Goal: Check status: Check status

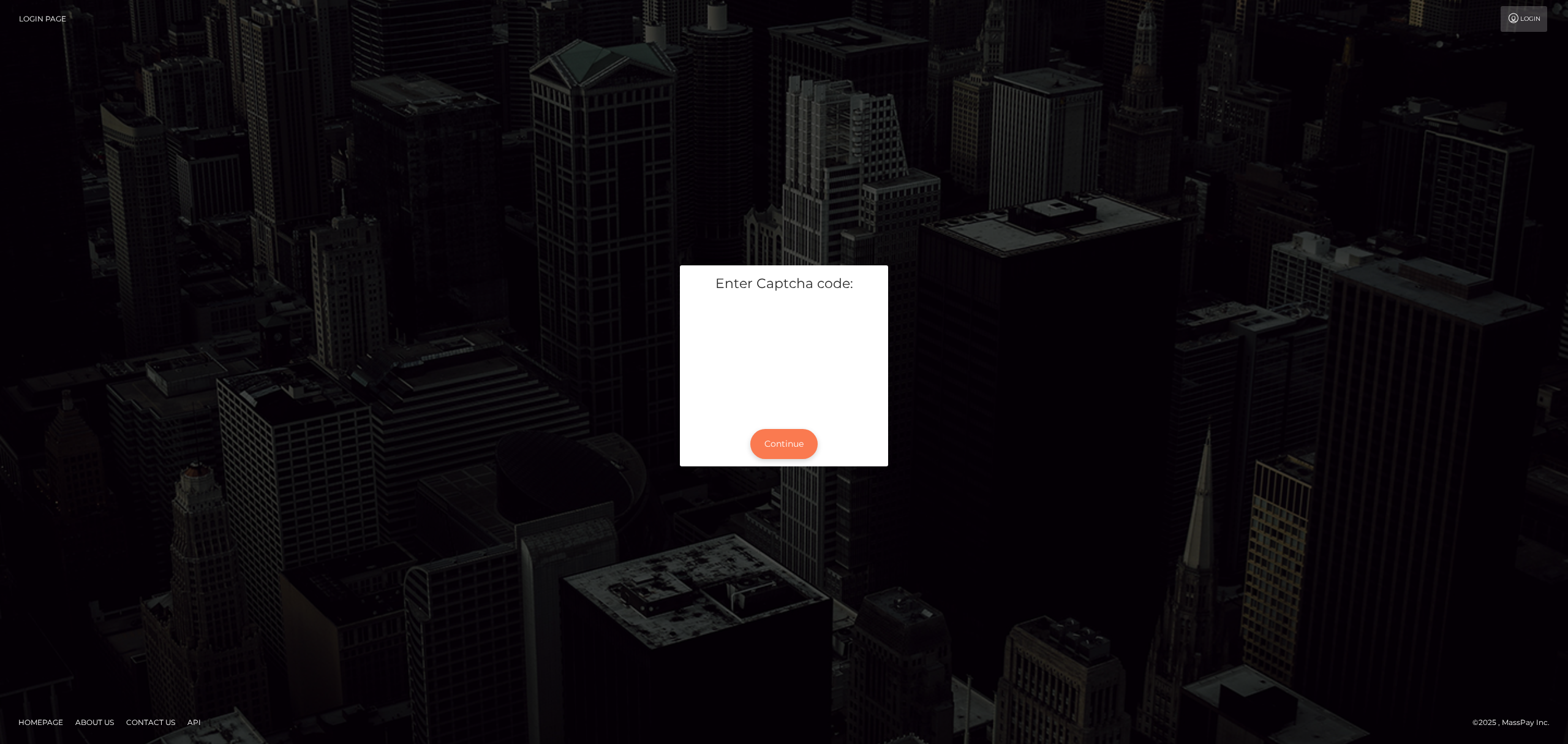
click at [770, 443] on button "Continue" at bounding box center [784, 443] width 68 height 30
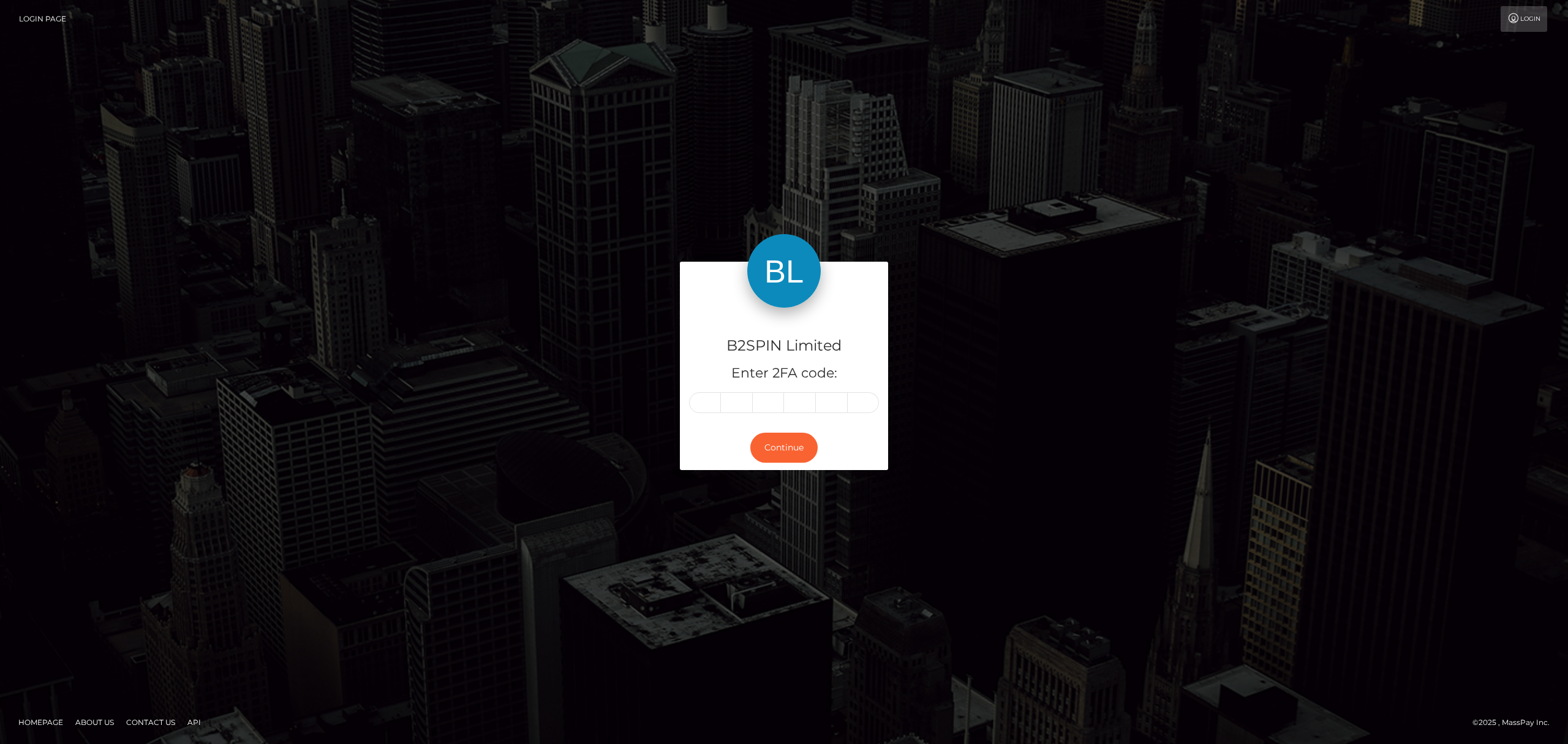
click at [708, 404] on input "text" at bounding box center [704, 403] width 32 height 21
type input "9"
type input "7"
type input "8"
type input "1"
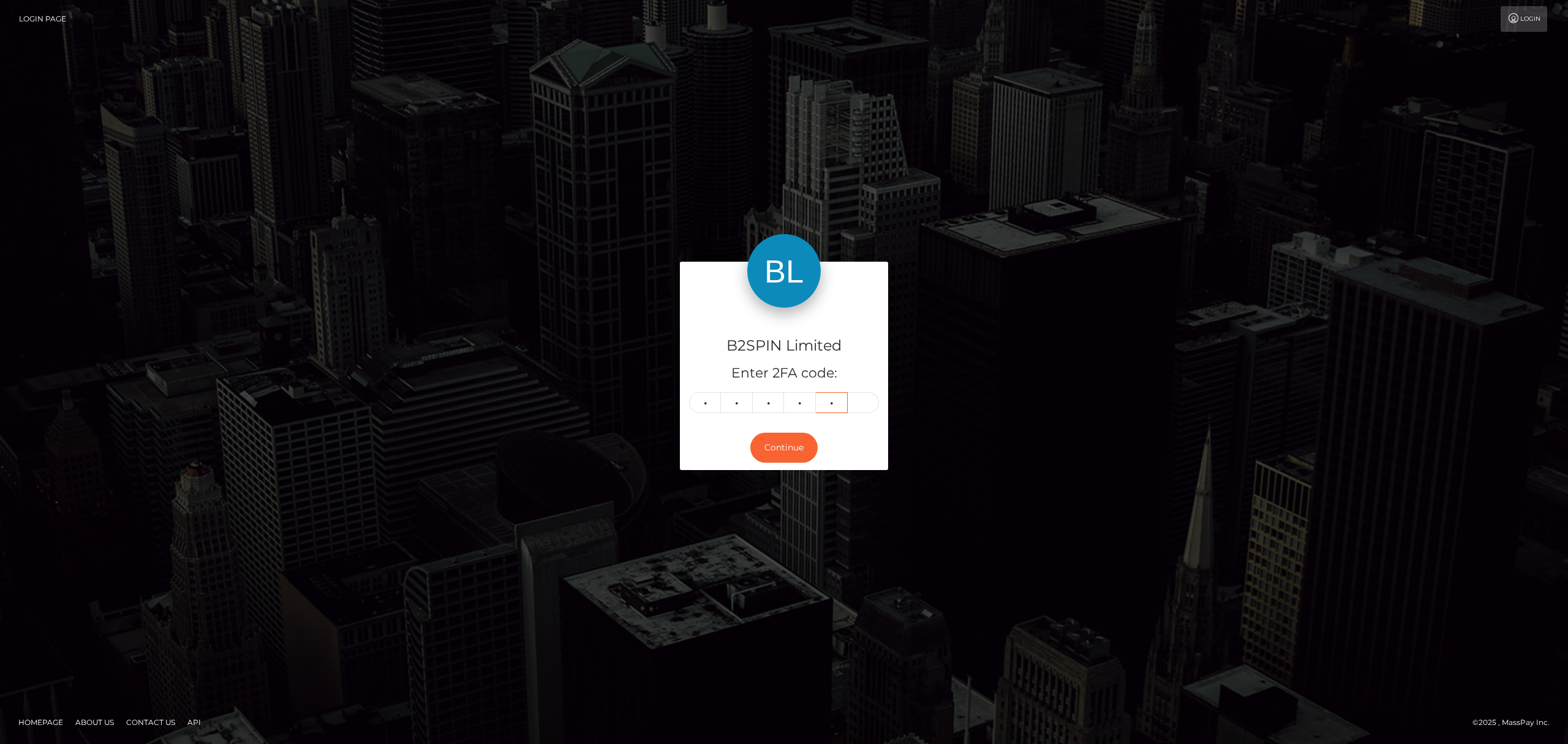
type input "8"
type input "6"
click at [762, 447] on button "Continue" at bounding box center [784, 448] width 68 height 30
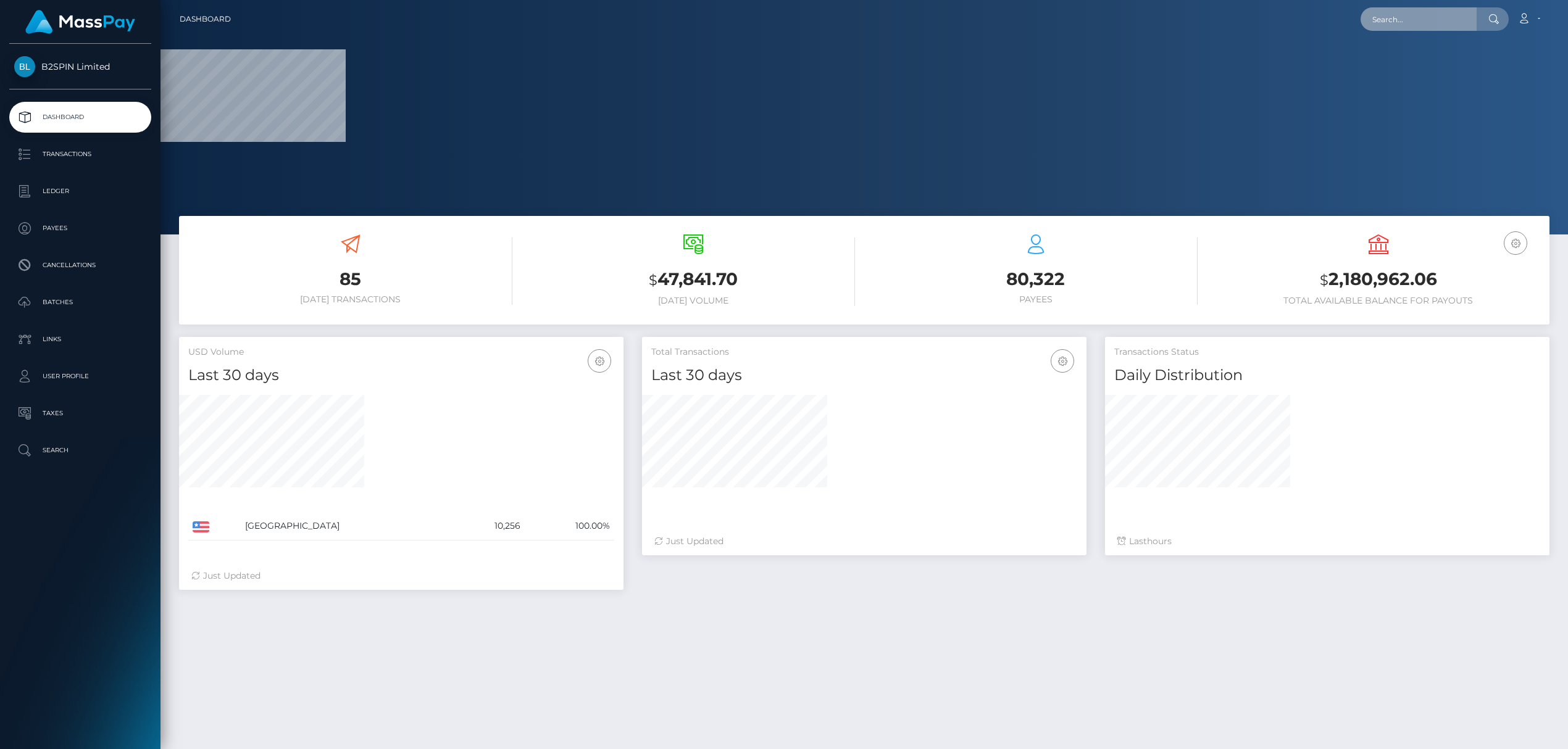
click at [1405, 18] on input "text" at bounding box center [1418, 19] width 116 height 24
paste input "a3a837a7-b69c-4d87-8507-e037460118d5"
click at [1491, 25] on div at bounding box center [1492, 19] width 32 height 24
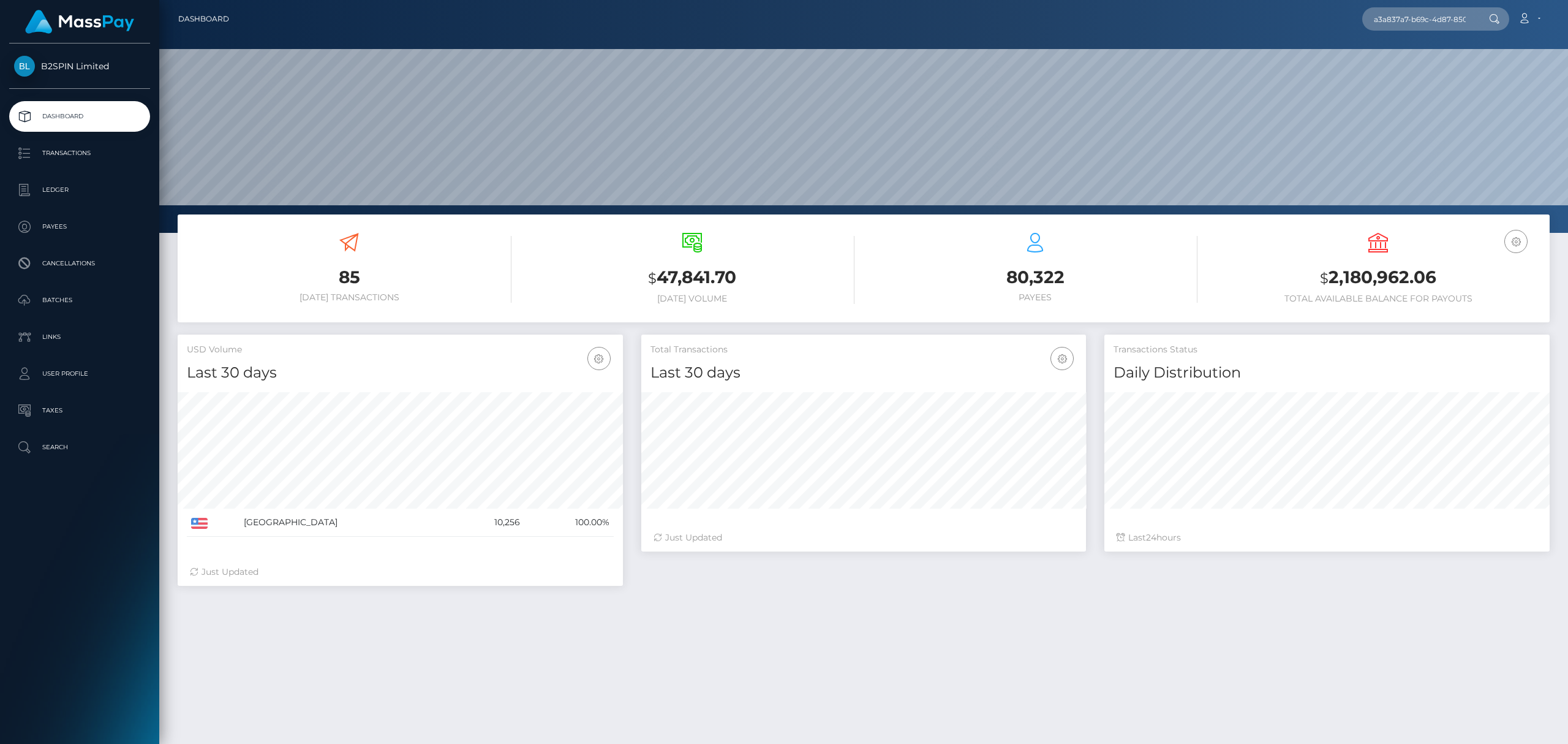
scroll to position [217, 445]
click at [1438, 19] on input "a3a837a7-b69c-4d87-8507-e037460118d5" at bounding box center [1419, 19] width 115 height 24
click at [1375, 26] on input "a3a837a7-b69c-4d87-8507-e037460118d5" at bounding box center [1419, 19] width 115 height 24
paste input "3493639"
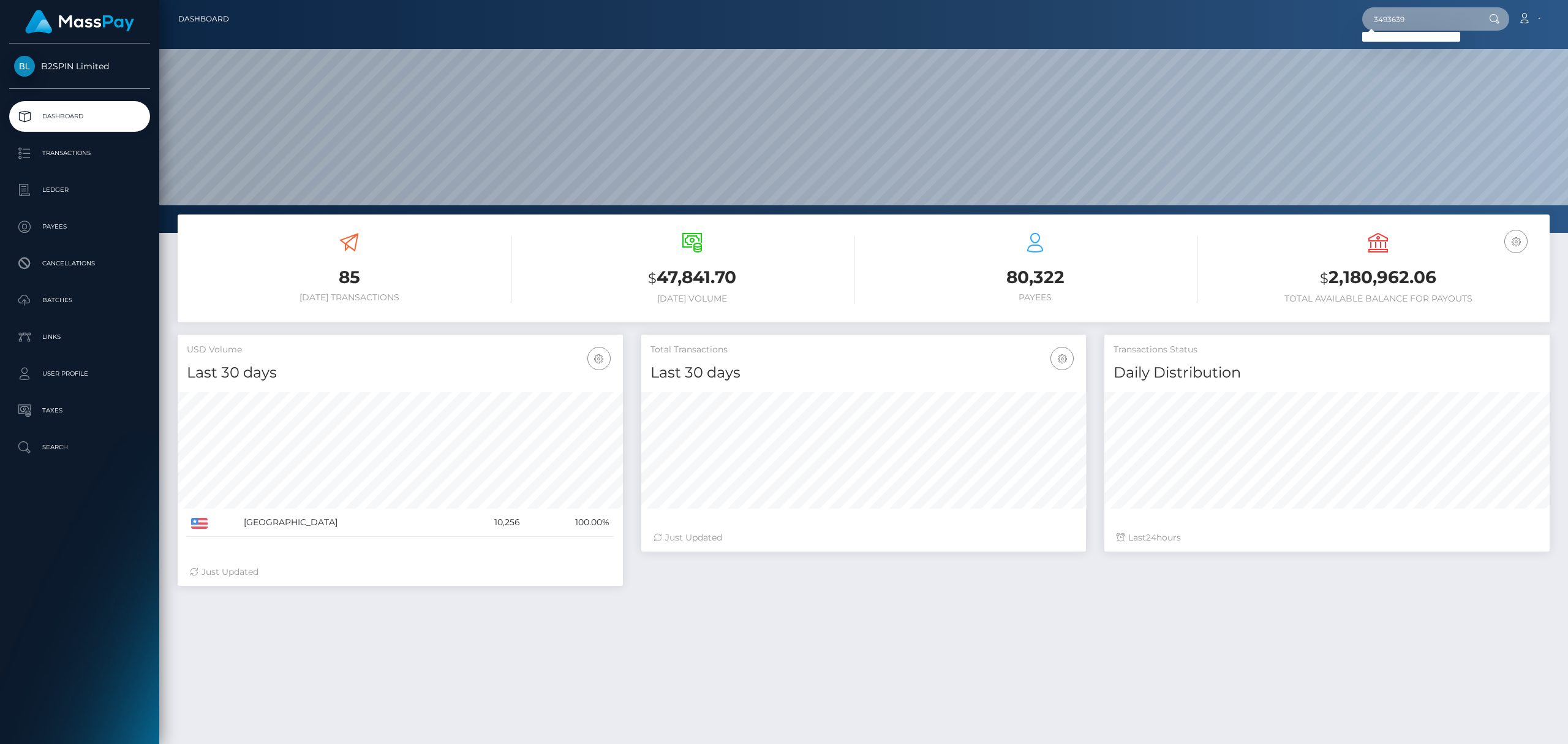
click at [1372, 22] on input "3493639" at bounding box center [1419, 19] width 115 height 24
paste input "1741098200"
type input "1741098200"
click at [1419, 56] on link "DAVID LEE MATHEWS" at bounding box center [1411, 64] width 98 height 23
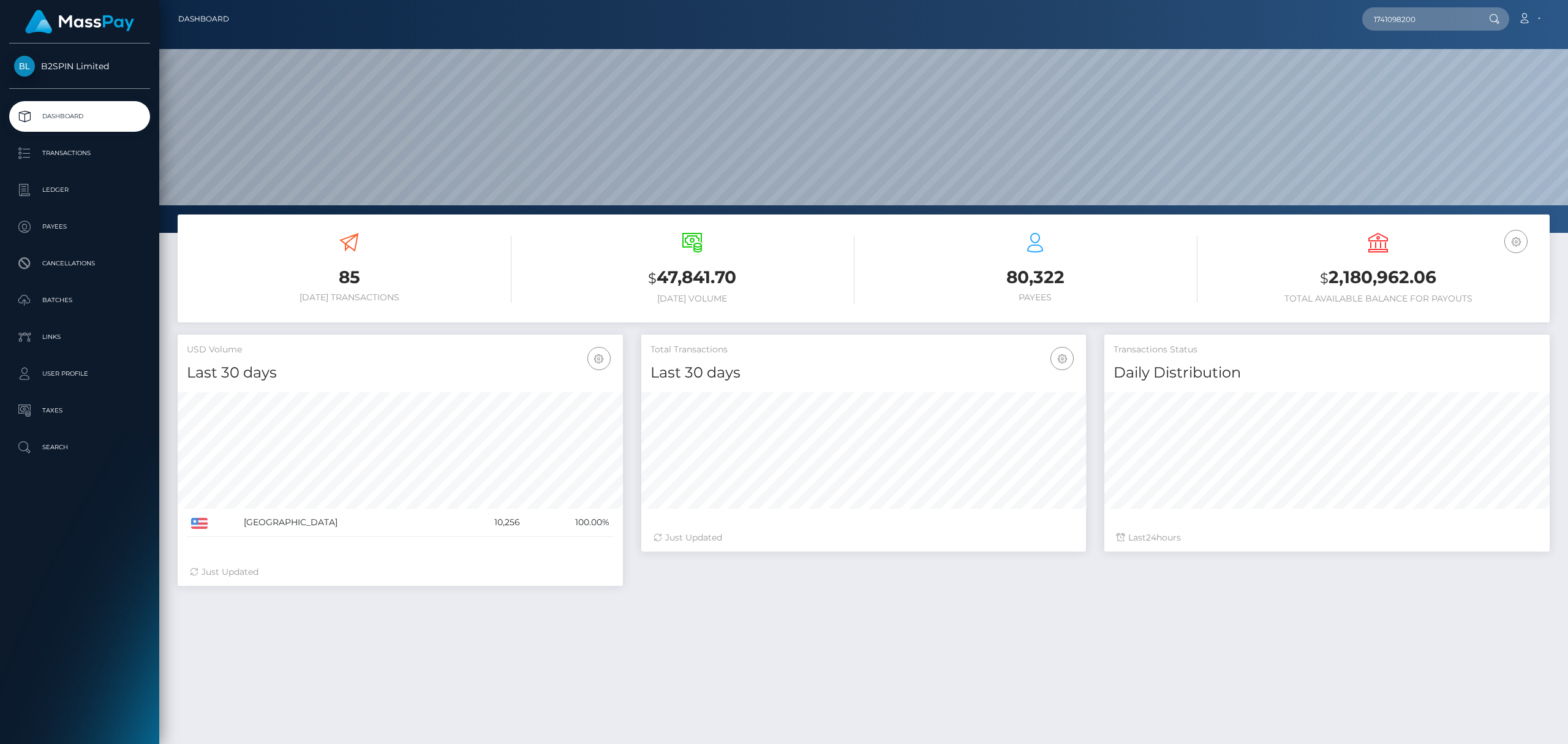
scroll to position [181, 0]
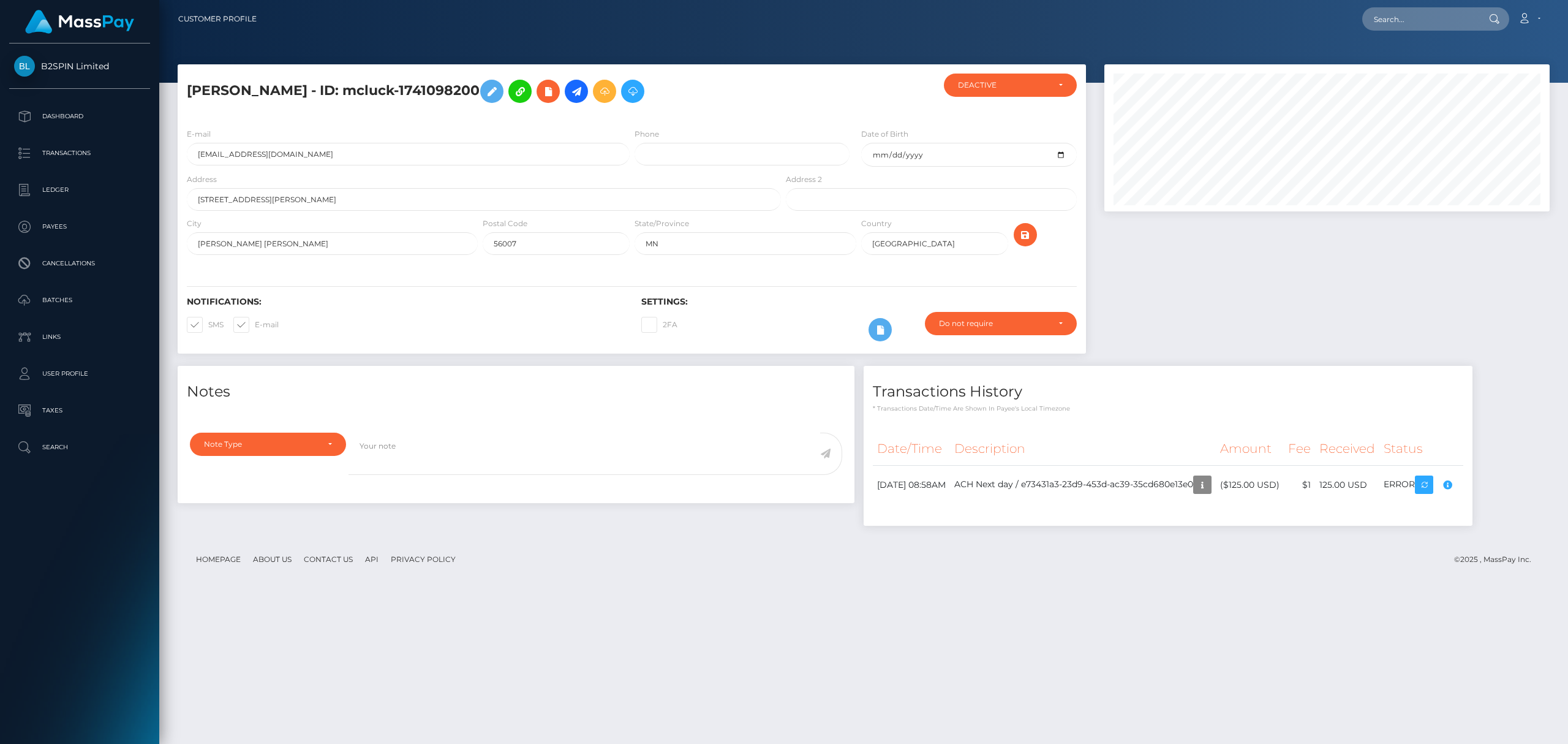
scroll to position [147, 445]
click at [1210, 482] on td "ACH Next day / e73431a3-23d9-453d-ac39-35cd680e13e0" at bounding box center [1083, 484] width 266 height 38
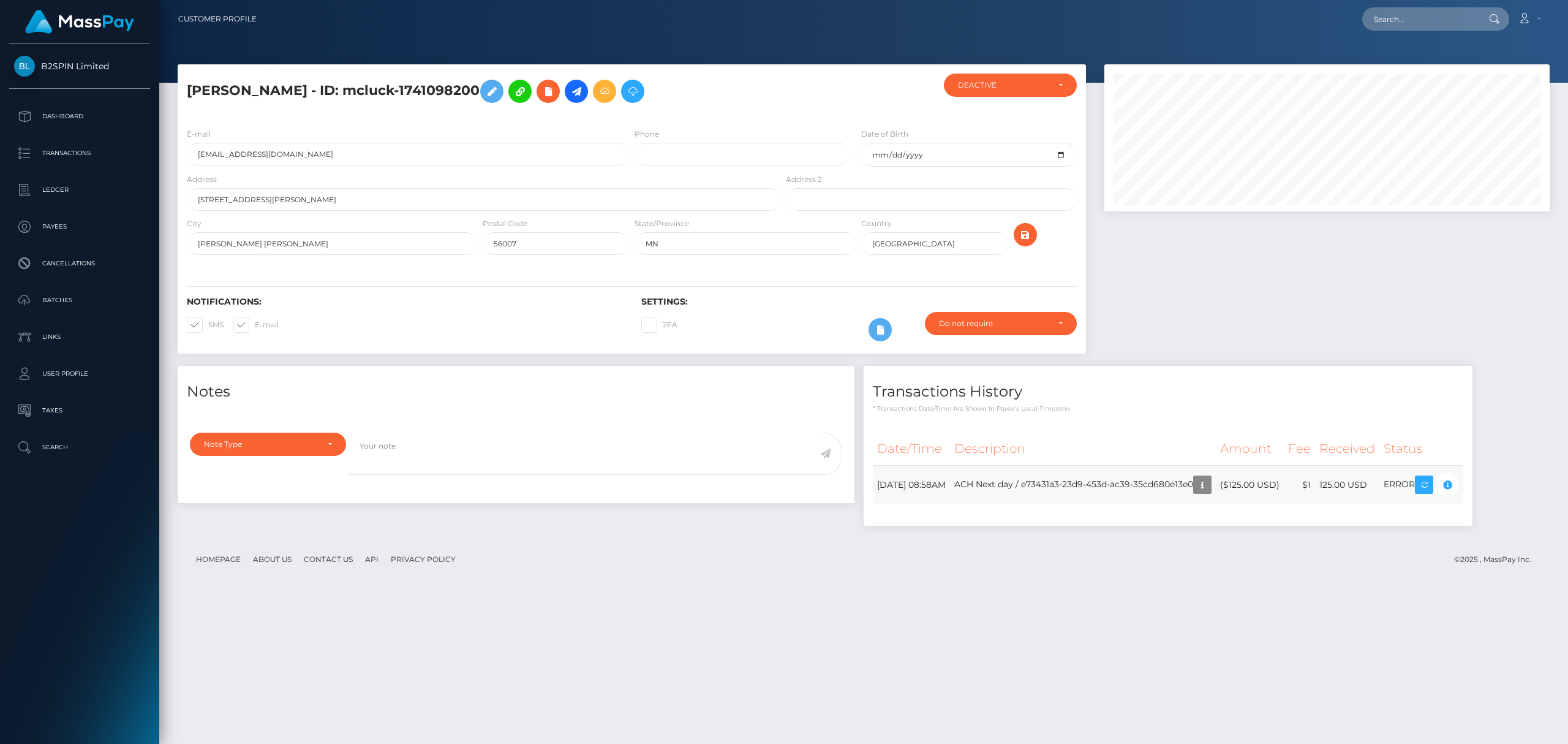
click at [1210, 482] on td "ACH Next day / e73431a3-23d9-453d-ac39-35cd680e13e0" at bounding box center [1083, 484] width 266 height 38
click at [1070, 523] on div "Date/Time Description Amount Fee Received Status" at bounding box center [1168, 474] width 609 height 103
drag, startPoint x: 1074, startPoint y: 483, endPoint x: 1246, endPoint y: 498, distance: 172.7
click at [1215, 498] on td "ACH Next day / e73431a3-23d9-453d-ac39-35cd680e13e0" at bounding box center [1083, 484] width 266 height 38
copy td "e73431a3-23d9-453d-ac39-35cd680e13e0"
